Goal: Check status: Check status

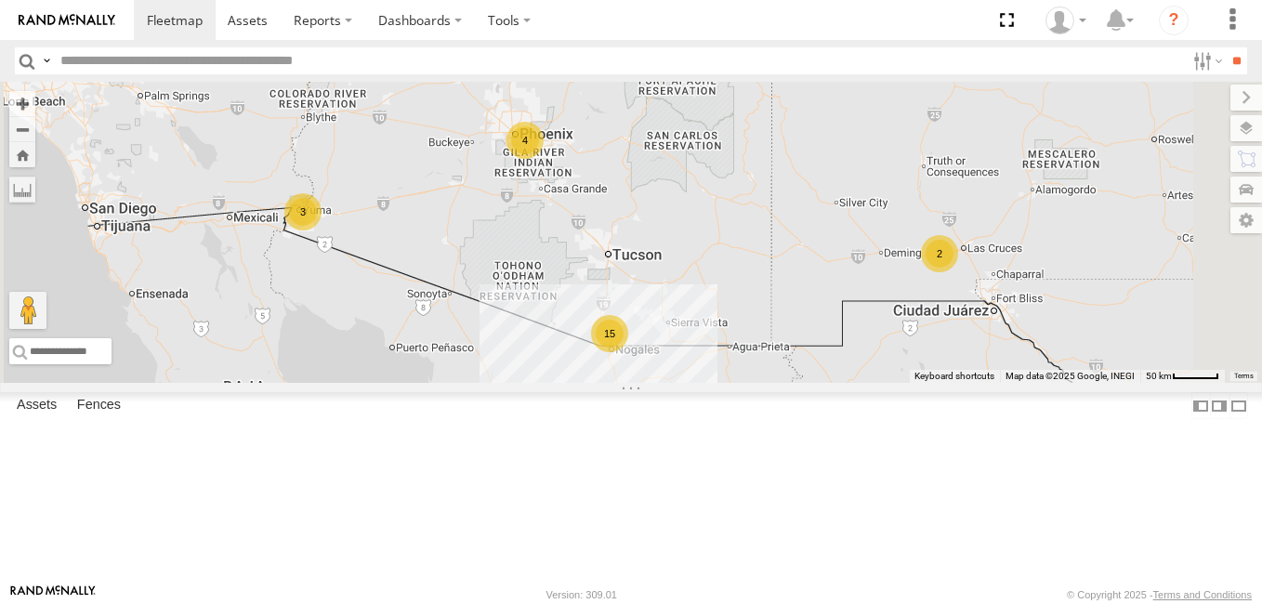
click at [531, 148] on div "4 15 2 3" at bounding box center [631, 232] width 1262 height 301
click at [423, 72] on input "text" at bounding box center [619, 60] width 1132 height 27
click at [430, 60] on input "text" at bounding box center [619, 60] width 1132 height 27
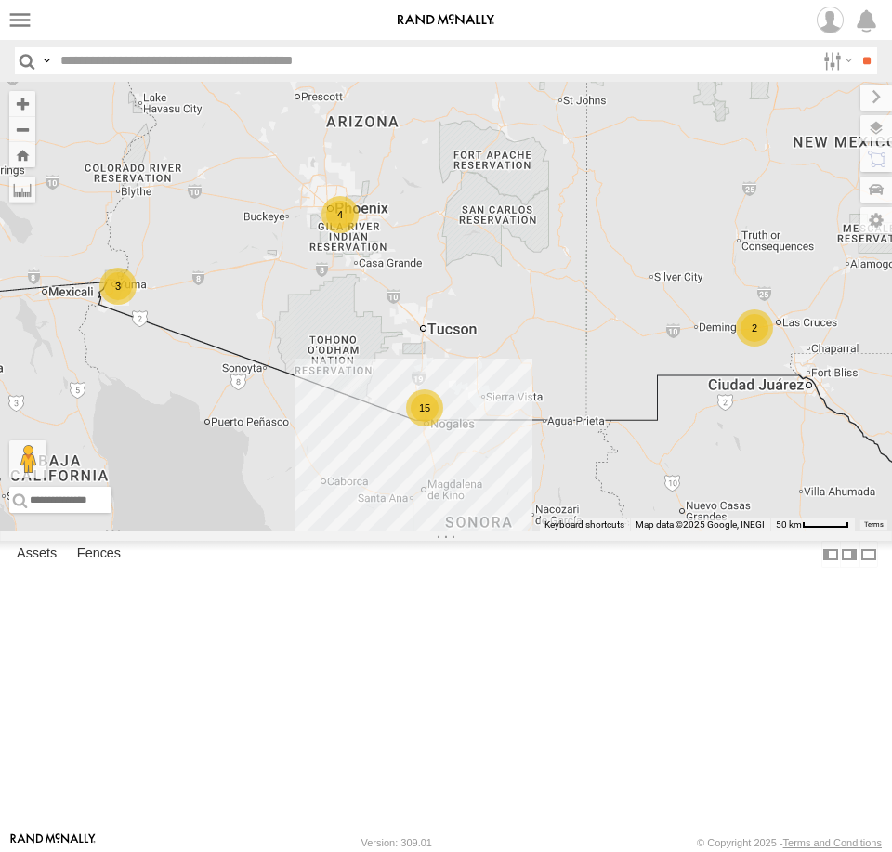
click at [892, 22] on html at bounding box center [446, 426] width 892 height 852
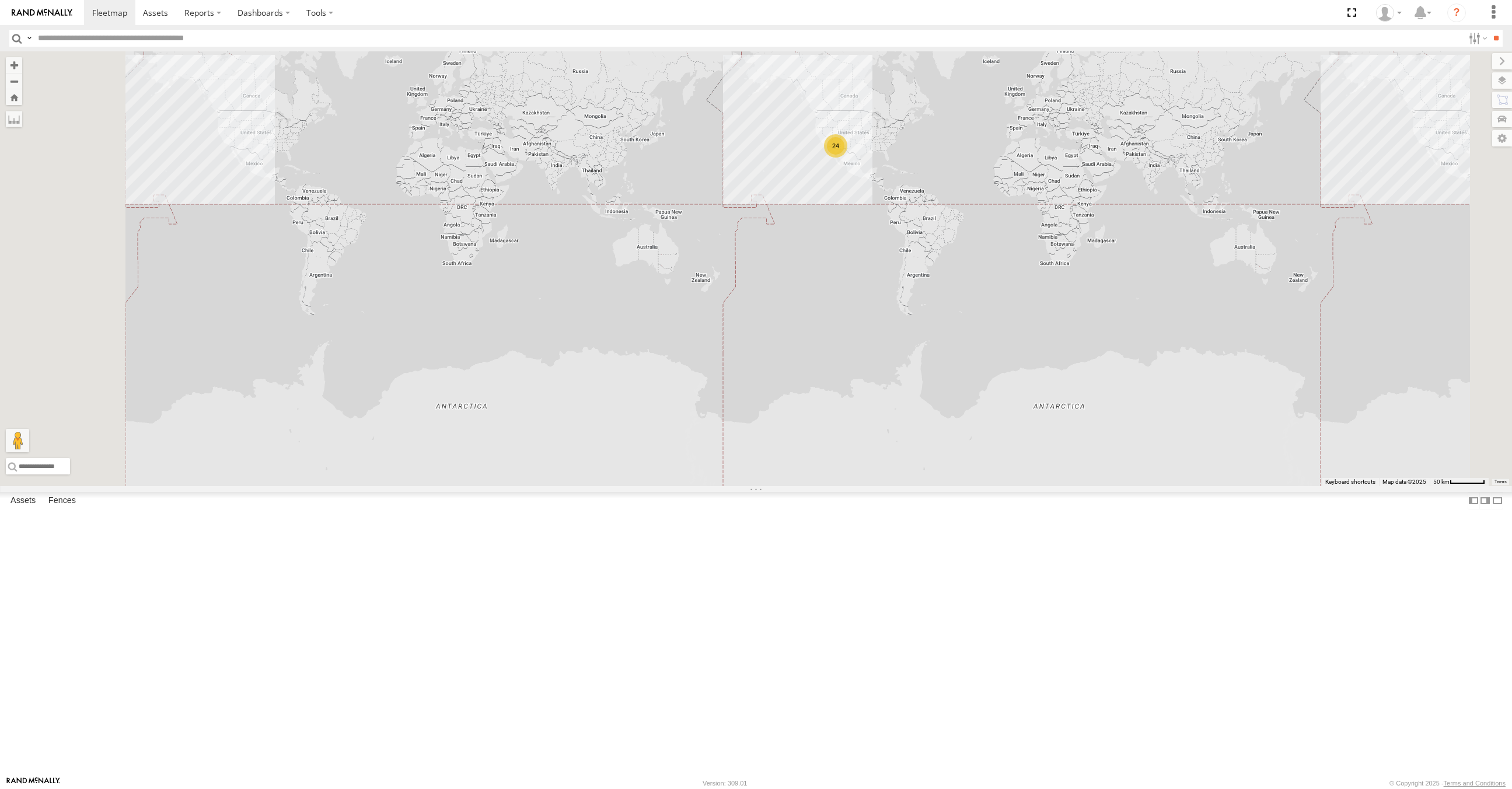
click at [792, 158] on div "24" at bounding box center [835, 146] width 23 height 23
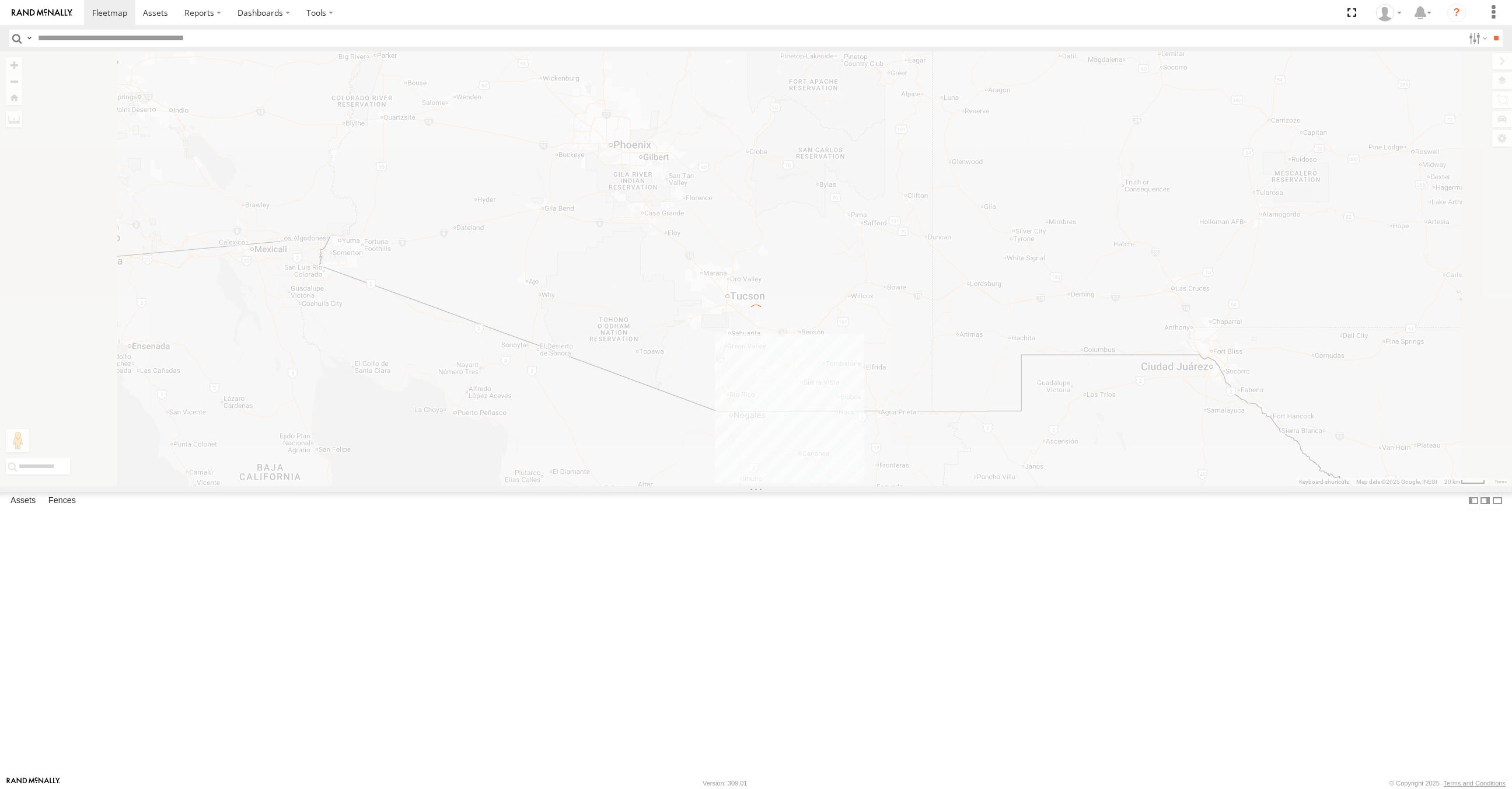
click at [792, 374] on div at bounding box center [756, 269] width 1512 height 434
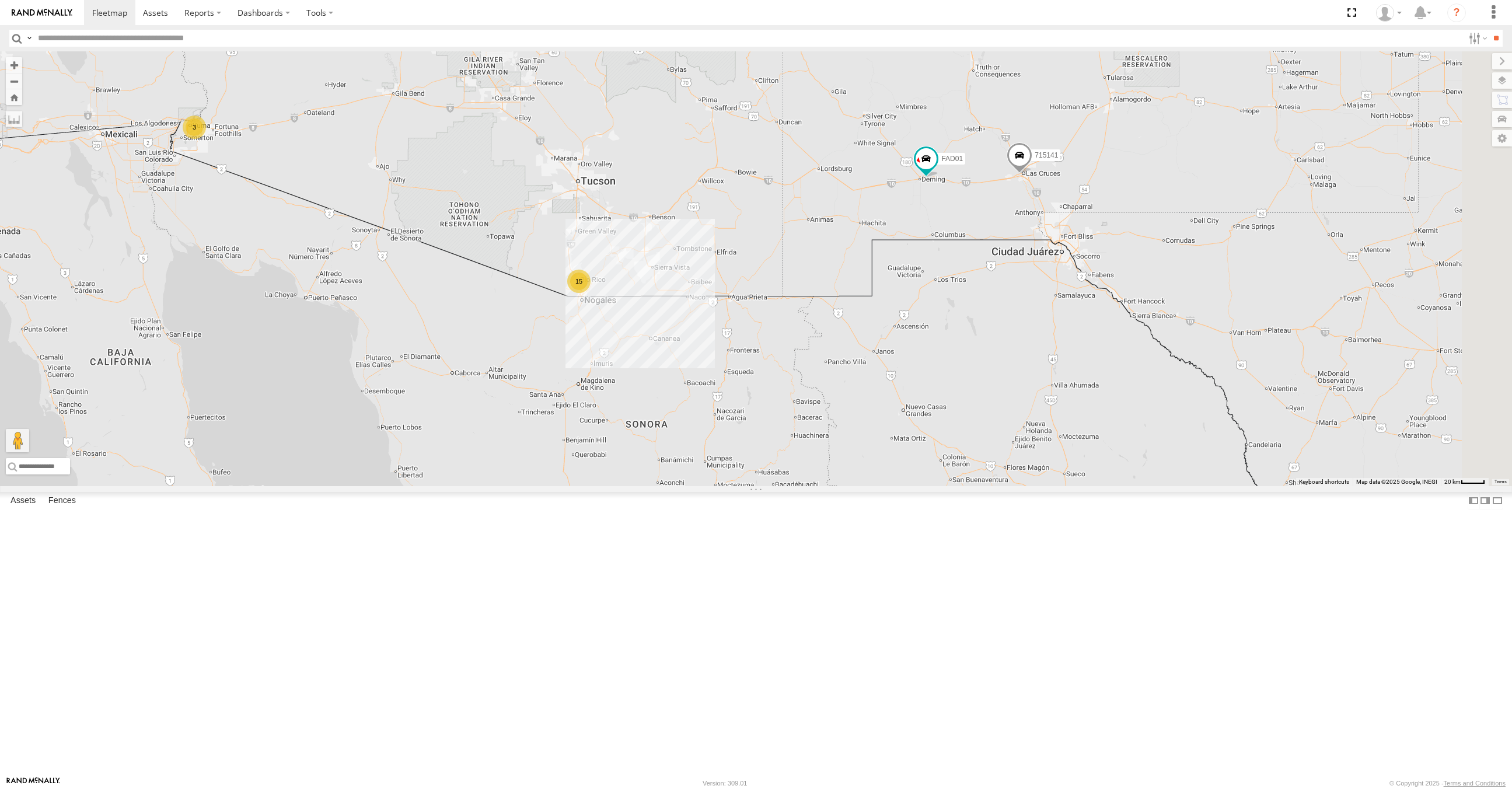
drag, startPoint x: 782, startPoint y: 400, endPoint x: 636, endPoint y: 284, distance: 186.5
click at [630, 281] on div "4 15 FAD01 3 715141" at bounding box center [756, 269] width 1512 height 434
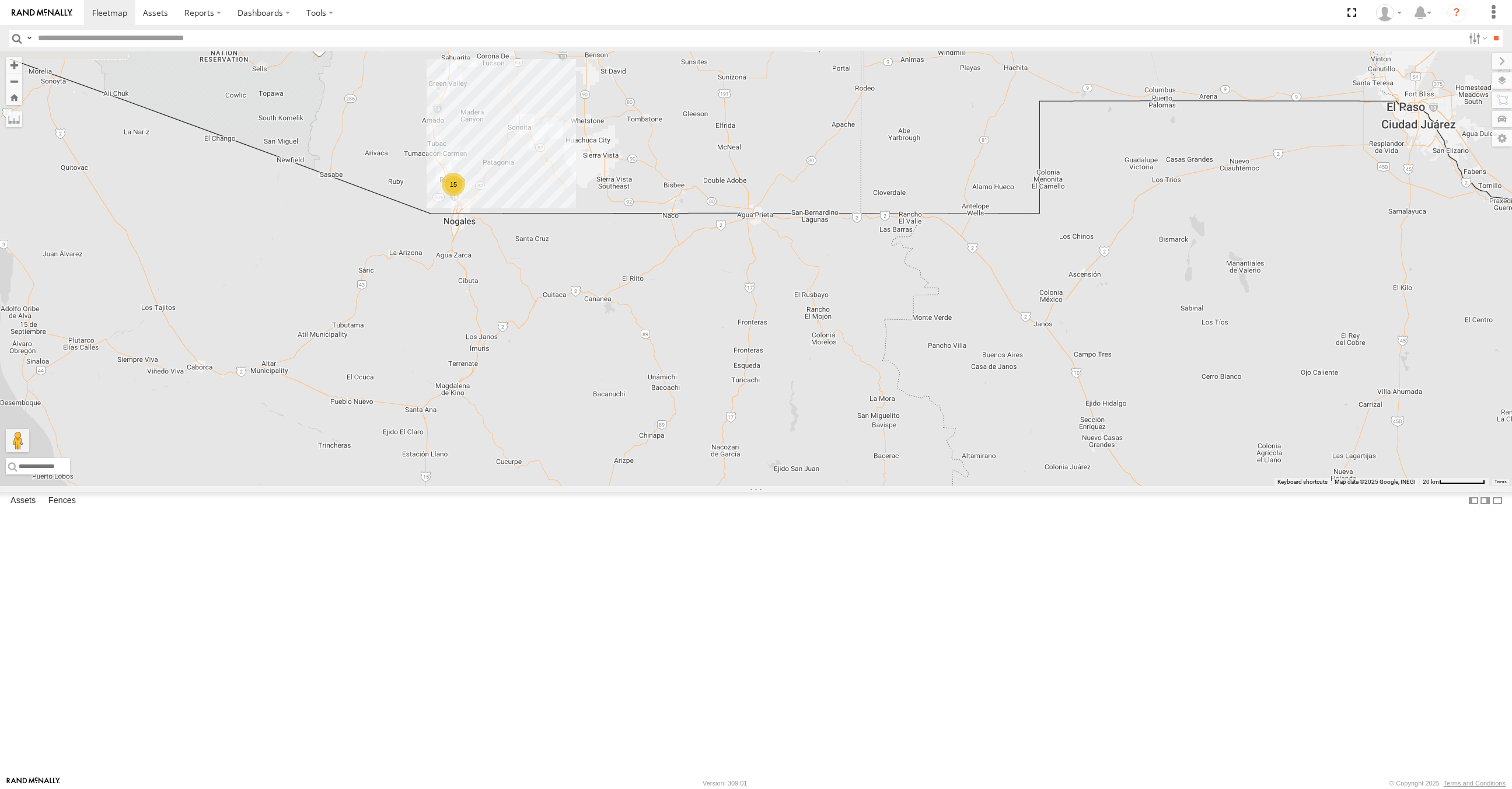
drag, startPoint x: 821, startPoint y: 394, endPoint x: 745, endPoint y: 548, distance: 171.7
click at [733, 378] on div "FAD01 715141 15" at bounding box center [756, 269] width 1512 height 434
